Goal: Find specific page/section: Find specific page/section

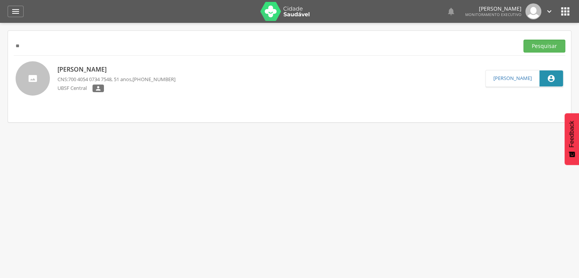
type input "*"
click at [524, 40] on button "Pesquisar" at bounding box center [545, 46] width 42 height 13
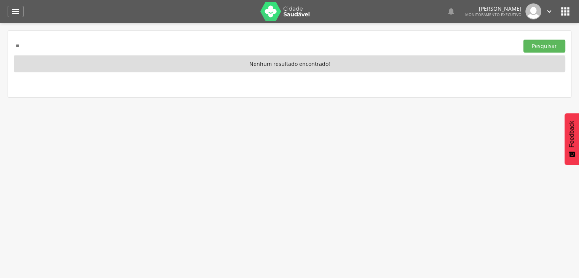
type input "*"
click at [524, 40] on button "Pesquisar" at bounding box center [545, 46] width 42 height 13
type input "*"
type input "**********"
click at [524, 40] on button "Pesquisar" at bounding box center [545, 46] width 42 height 13
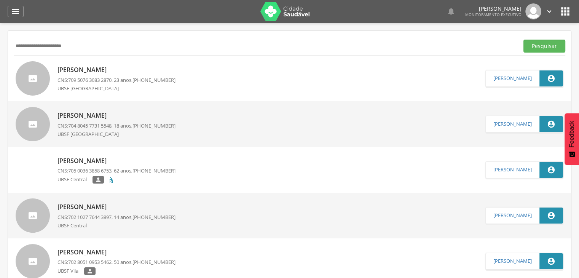
click at [143, 87] on div "UBSF [GEOGRAPHIC_DATA]" at bounding box center [117, 89] width 118 height 9
type input "**********"
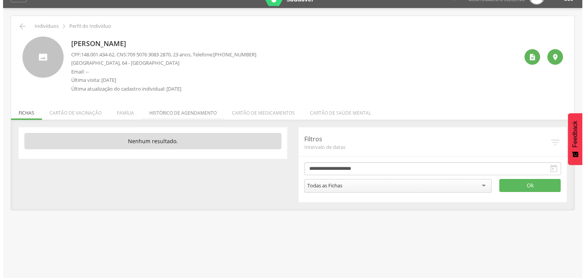
scroll to position [23, 0]
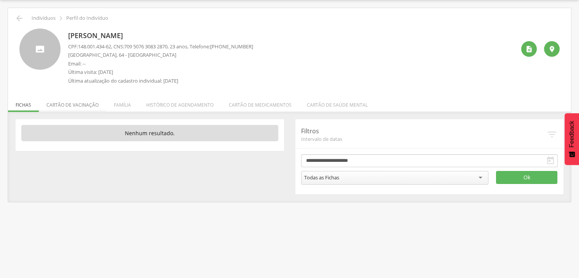
click at [66, 100] on li "Cartão de vacinação" at bounding box center [72, 103] width 67 height 18
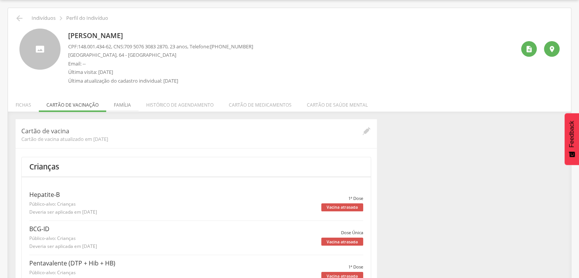
click at [112, 100] on li "Família" at bounding box center [122, 103] width 32 height 18
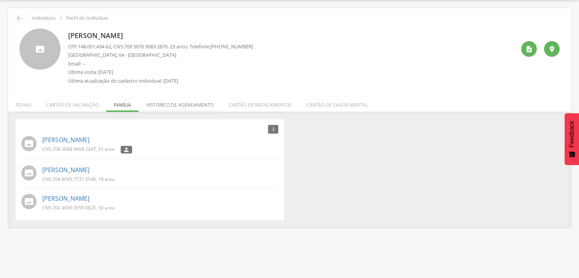
click at [193, 103] on li "Histórico de agendamento" at bounding box center [180, 103] width 83 height 18
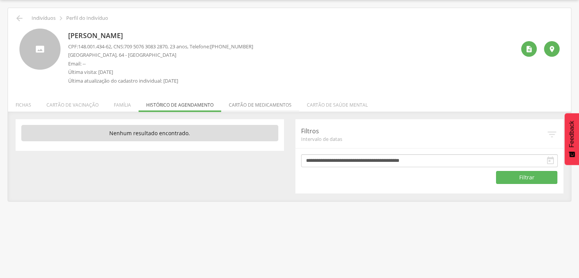
click at [263, 102] on li "Cartão de medicamentos" at bounding box center [260, 103] width 78 height 18
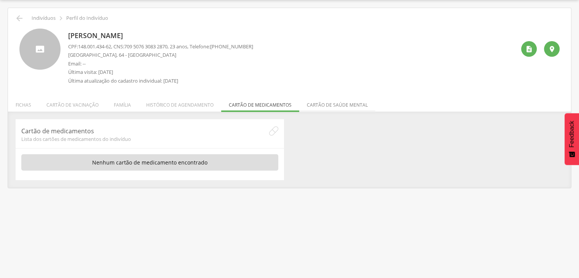
click at [337, 109] on li "Cartão de saúde mental" at bounding box center [337, 103] width 76 height 18
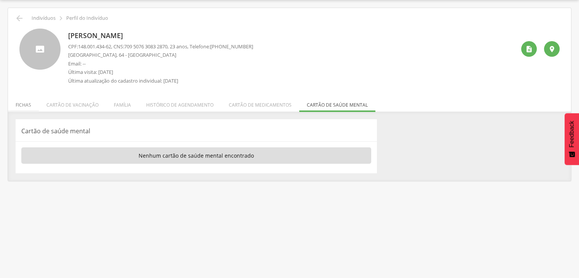
click at [24, 108] on li "Fichas" at bounding box center [23, 103] width 31 height 18
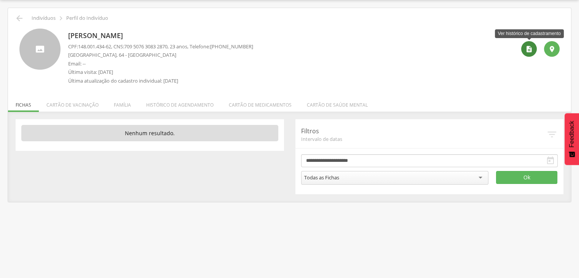
click at [527, 49] on icon "" at bounding box center [530, 49] width 8 height 8
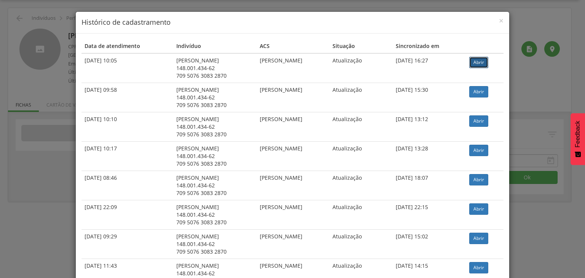
click at [480, 64] on link "Abrir" at bounding box center [478, 62] width 19 height 11
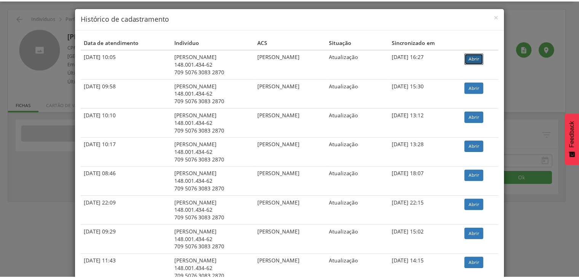
scroll to position [0, 0]
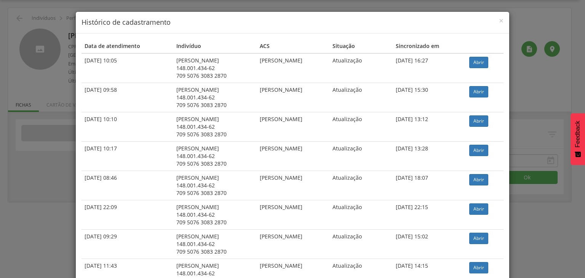
click at [20, 199] on div "× Histórico de cadastramento Data de atendimento Indivíduo ACS Situação Sincron…" at bounding box center [292, 139] width 585 height 278
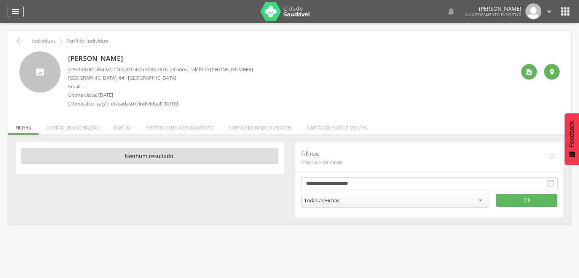
click at [18, 9] on icon "" at bounding box center [15, 11] width 9 height 9
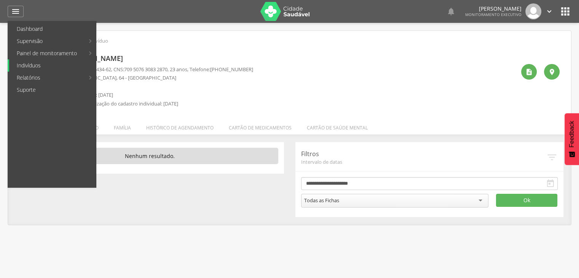
click at [89, 66] on link "Indivíduos" at bounding box center [52, 65] width 87 height 12
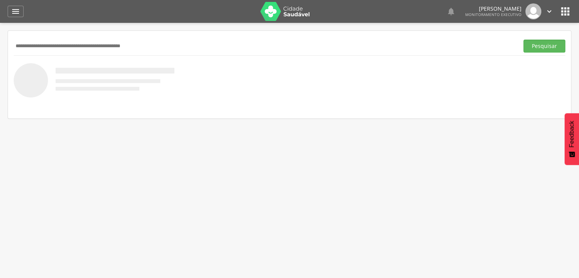
click at [69, 55] on div "Pesquisar" at bounding box center [290, 46] width 552 height 19
click at [67, 46] on input "text" at bounding box center [265, 46] width 502 height 13
click at [524, 40] on button "Pesquisar" at bounding box center [545, 46] width 42 height 13
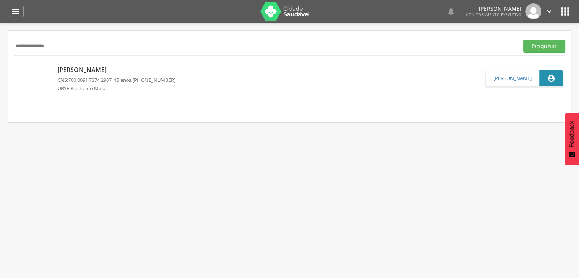
click at [88, 49] on input "**********" at bounding box center [265, 46] width 502 height 13
type input "*"
type input "**********"
click at [524, 40] on button "Pesquisar" at bounding box center [545, 46] width 42 height 13
